Goal: Transaction & Acquisition: Purchase product/service

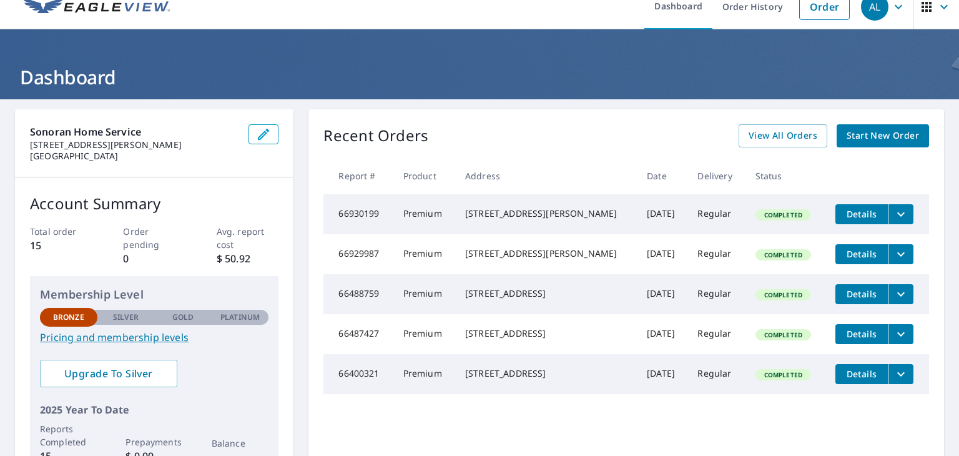
scroll to position [12, 0]
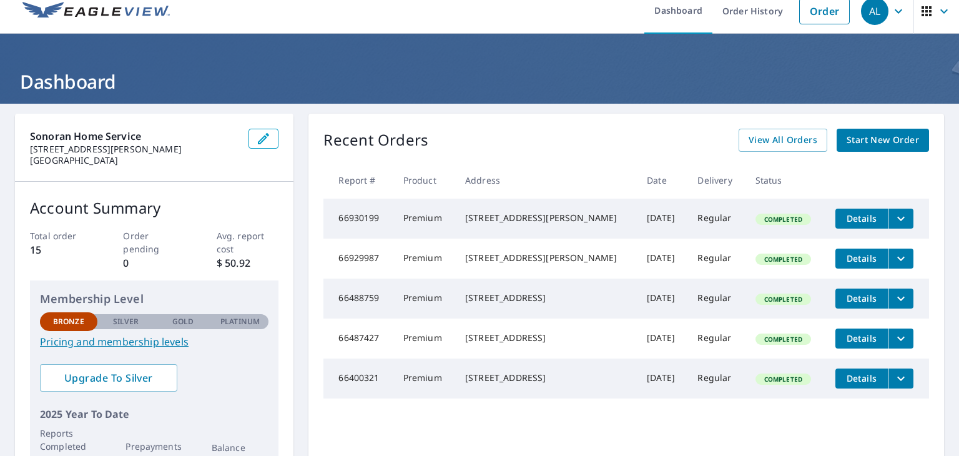
click at [873, 134] on span "Start New Order" at bounding box center [883, 140] width 72 height 16
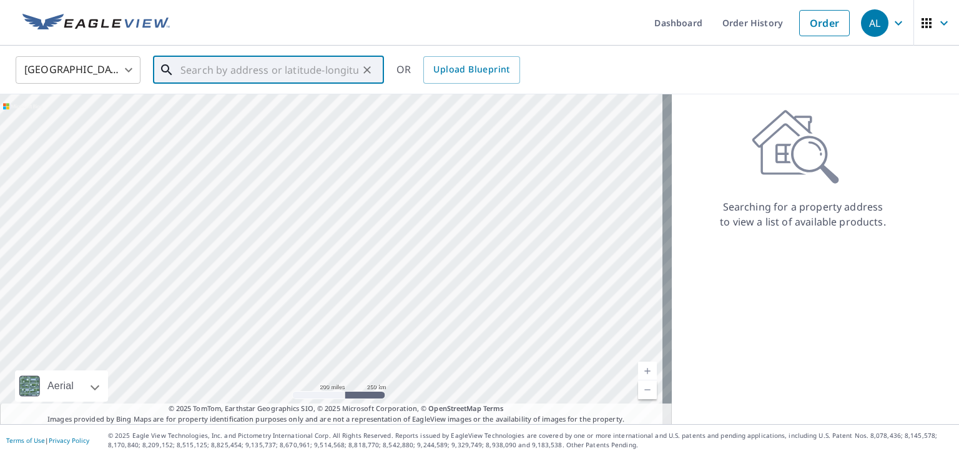
click at [333, 66] on input "text" at bounding box center [269, 69] width 178 height 35
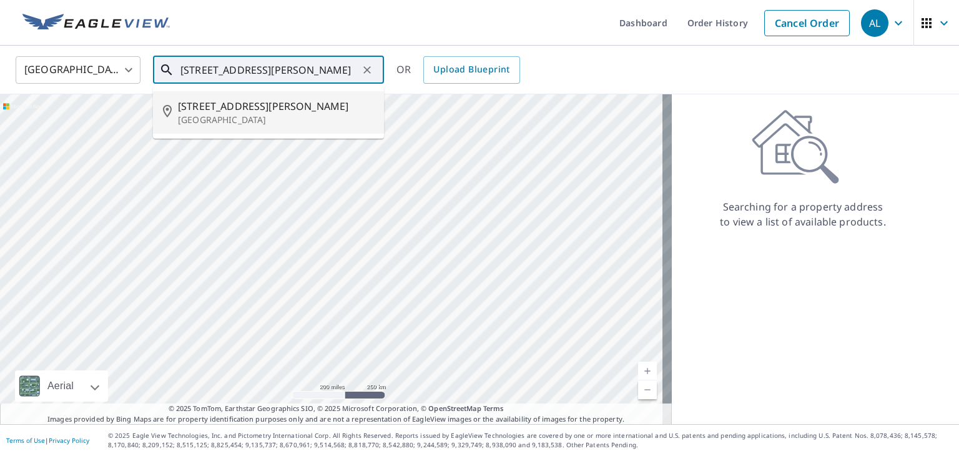
click at [328, 118] on p "[GEOGRAPHIC_DATA]" at bounding box center [276, 120] width 196 height 12
type input "[STREET_ADDRESS][PERSON_NAME]"
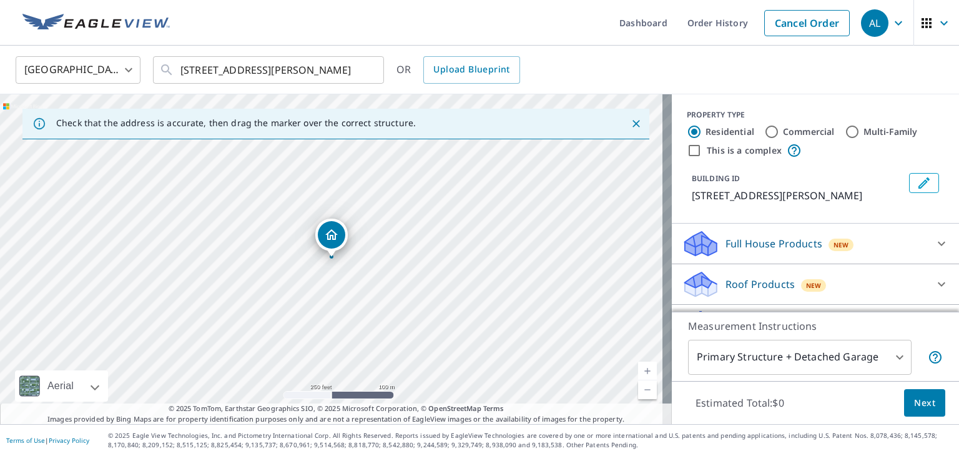
click at [849, 292] on div "Roof Products New" at bounding box center [804, 284] width 245 height 29
click at [638, 367] on link "Current Level 17, Zoom In" at bounding box center [647, 371] width 19 height 19
click at [638, 367] on link "Current Level 18, Zoom In" at bounding box center [647, 371] width 19 height 19
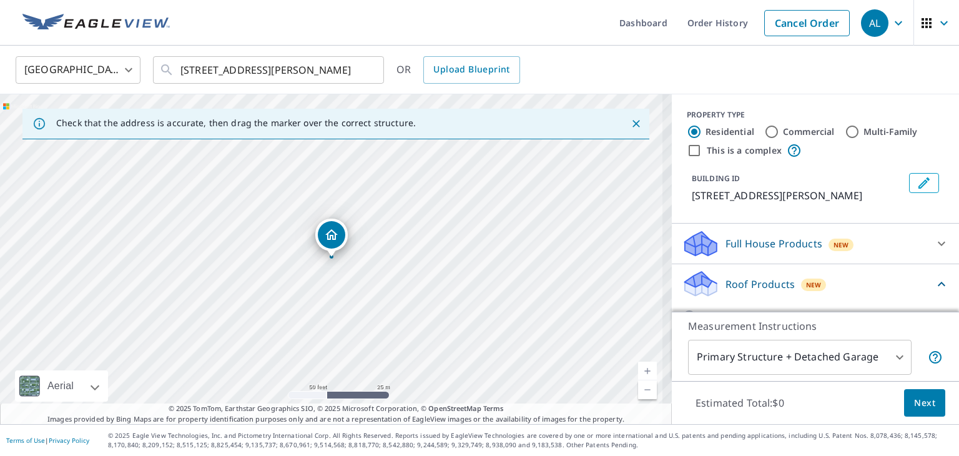
click at [638, 367] on link "Current Level 19, Zoom In" at bounding box center [647, 371] width 19 height 19
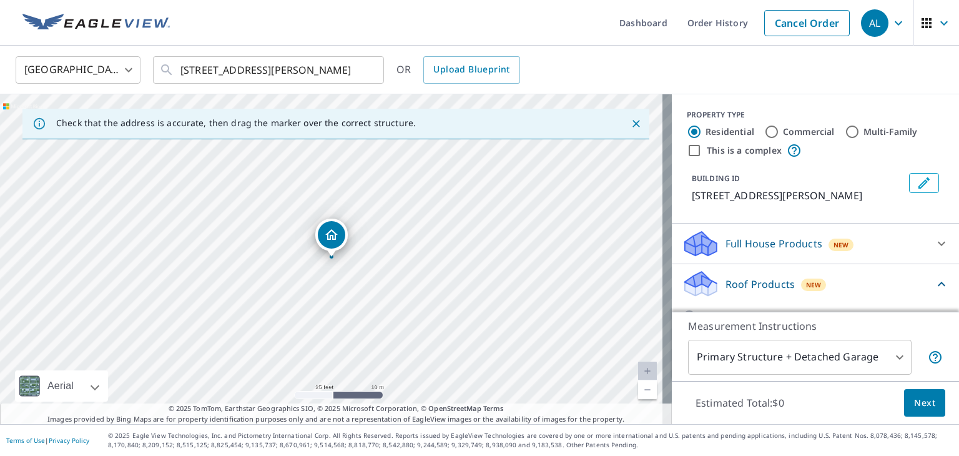
click at [638, 367] on link "Current Level 20, Zoom In Disabled" at bounding box center [647, 371] width 19 height 19
click at [630, 123] on icon "Close" at bounding box center [636, 123] width 12 height 12
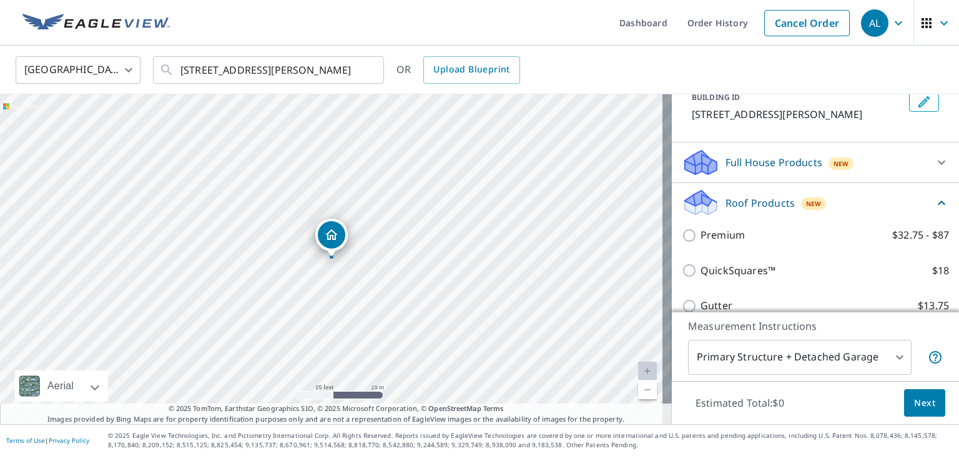
scroll to position [80, 0]
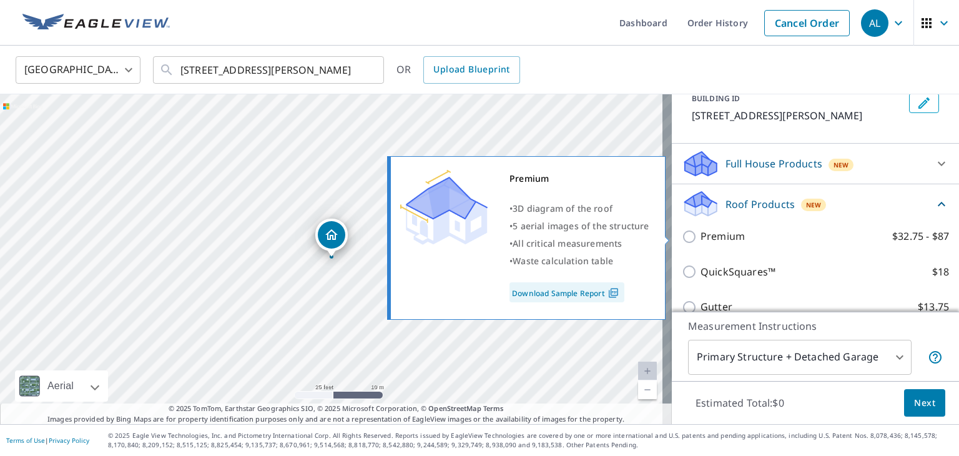
click at [791, 239] on label "Premium $32.75 - $87" at bounding box center [825, 237] width 249 height 16
click at [701, 239] on input "Premium $32.75 - $87" at bounding box center [691, 236] width 19 height 15
checkbox input "true"
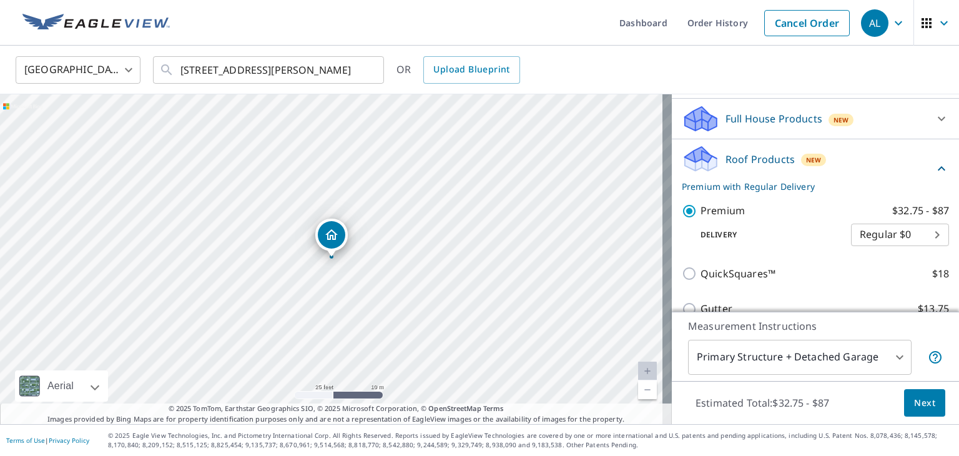
scroll to position [130, 0]
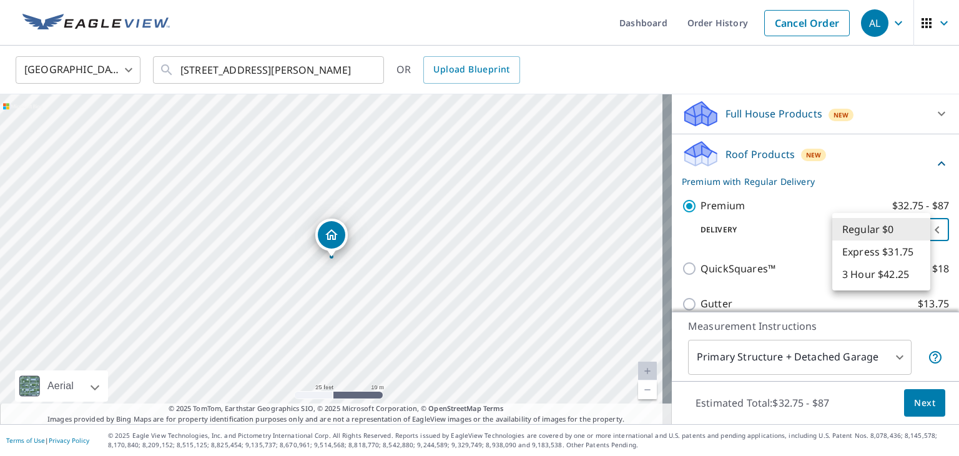
click at [861, 233] on body "AL AL Dashboard Order History Cancel Order AL [GEOGRAPHIC_DATA] [GEOGRAPHIC_DAT…" at bounding box center [479, 228] width 959 height 456
click at [861, 233] on li "Regular $0" at bounding box center [882, 229] width 98 height 22
click at [886, 370] on body "AL AL Dashboard Order History Cancel Order AL [GEOGRAPHIC_DATA] [GEOGRAPHIC_DAT…" at bounding box center [479, 228] width 959 height 456
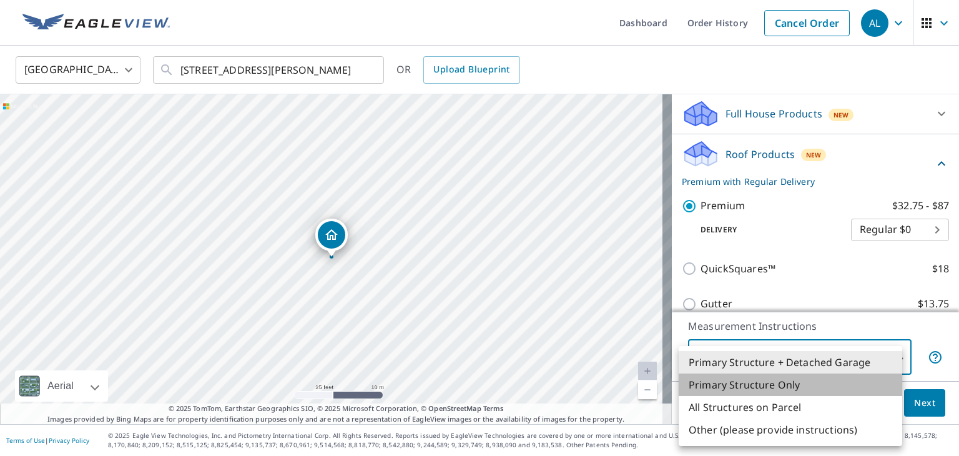
click at [806, 385] on li "Primary Structure Only" at bounding box center [791, 384] width 224 height 22
type input "2"
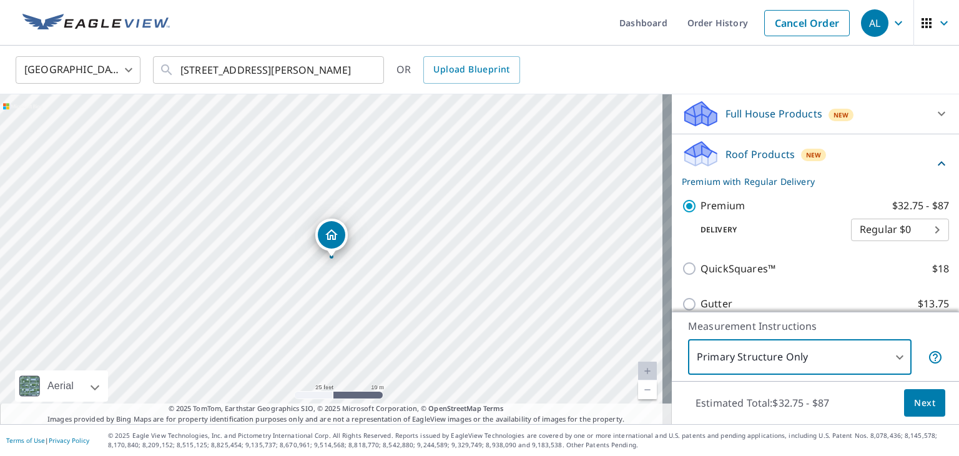
click at [914, 398] on span "Next" at bounding box center [924, 403] width 21 height 16
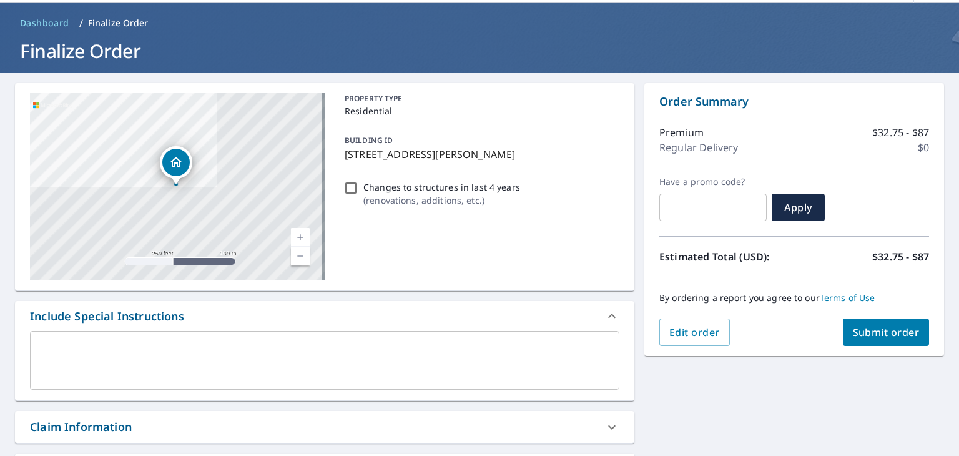
scroll to position [42, 0]
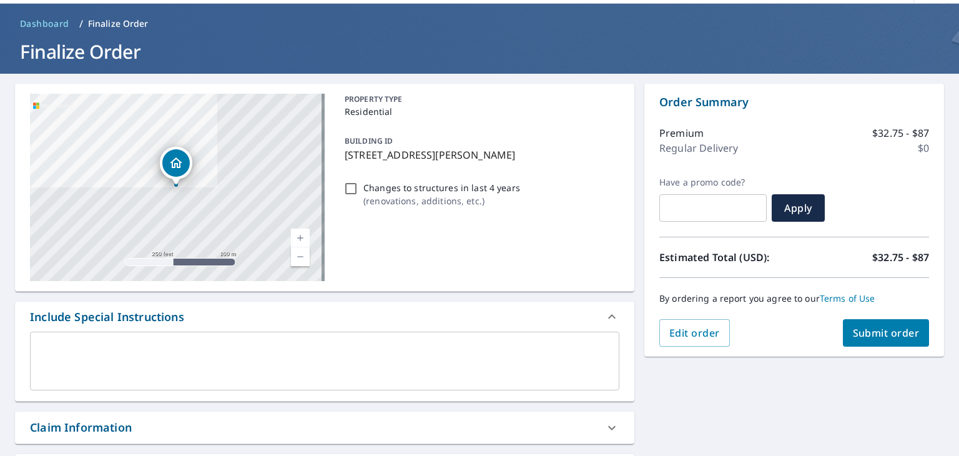
click at [900, 337] on span "Submit order" at bounding box center [886, 333] width 67 height 14
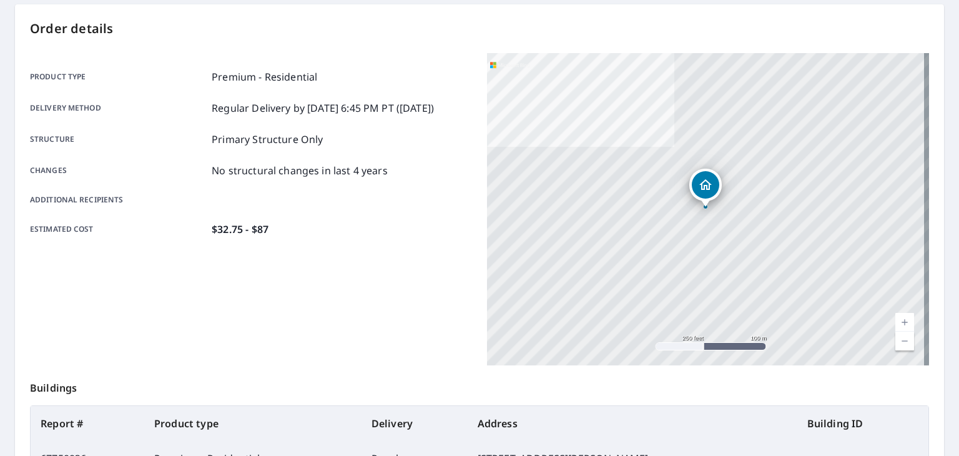
scroll to position [122, 0]
